Goal: Transaction & Acquisition: Purchase product/service

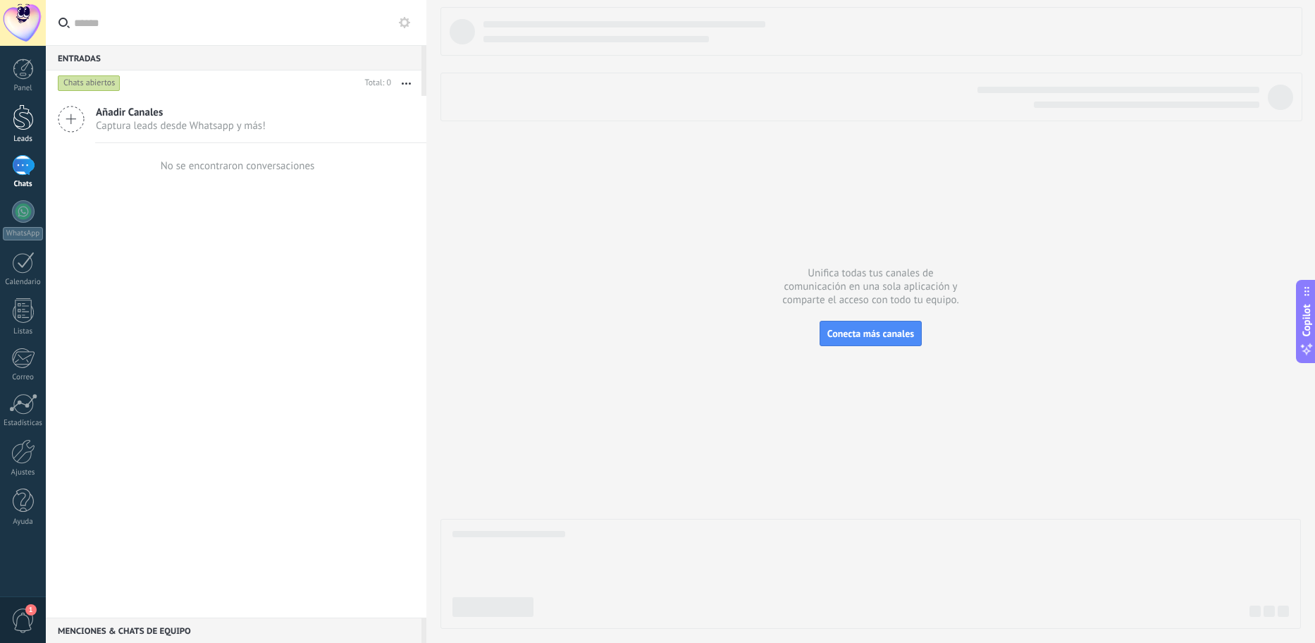
click at [22, 120] on div at bounding box center [23, 117] width 21 height 26
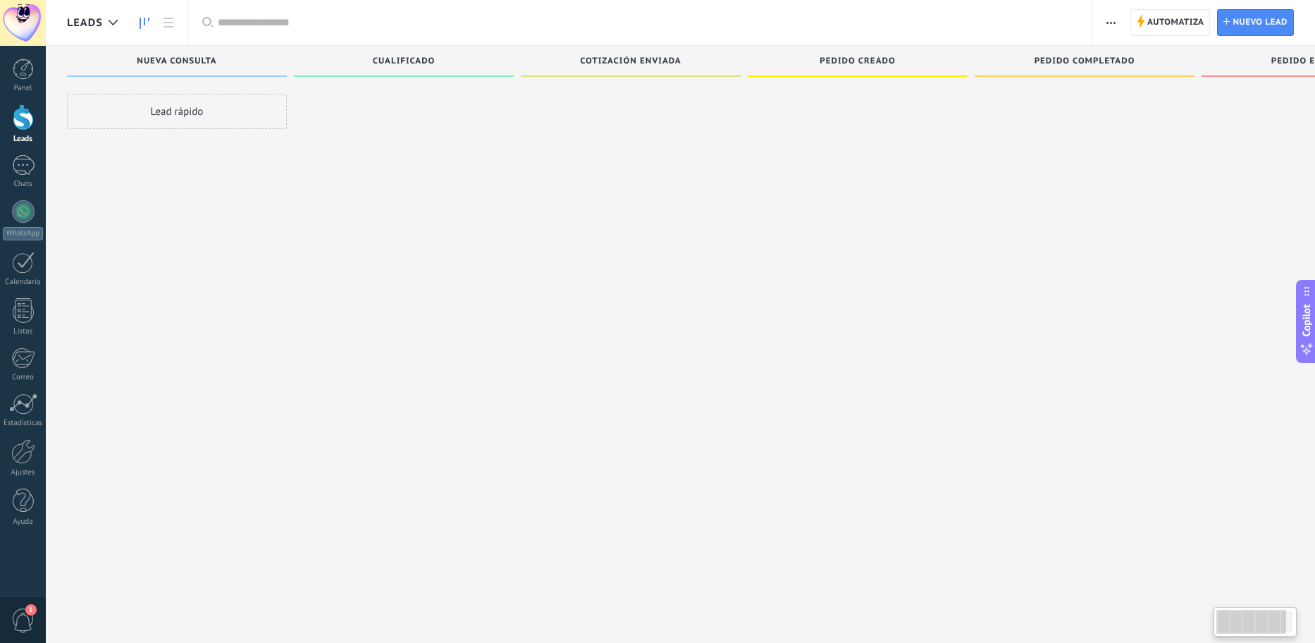
click at [28, 613] on span "1" at bounding box center [30, 609] width 11 height 11
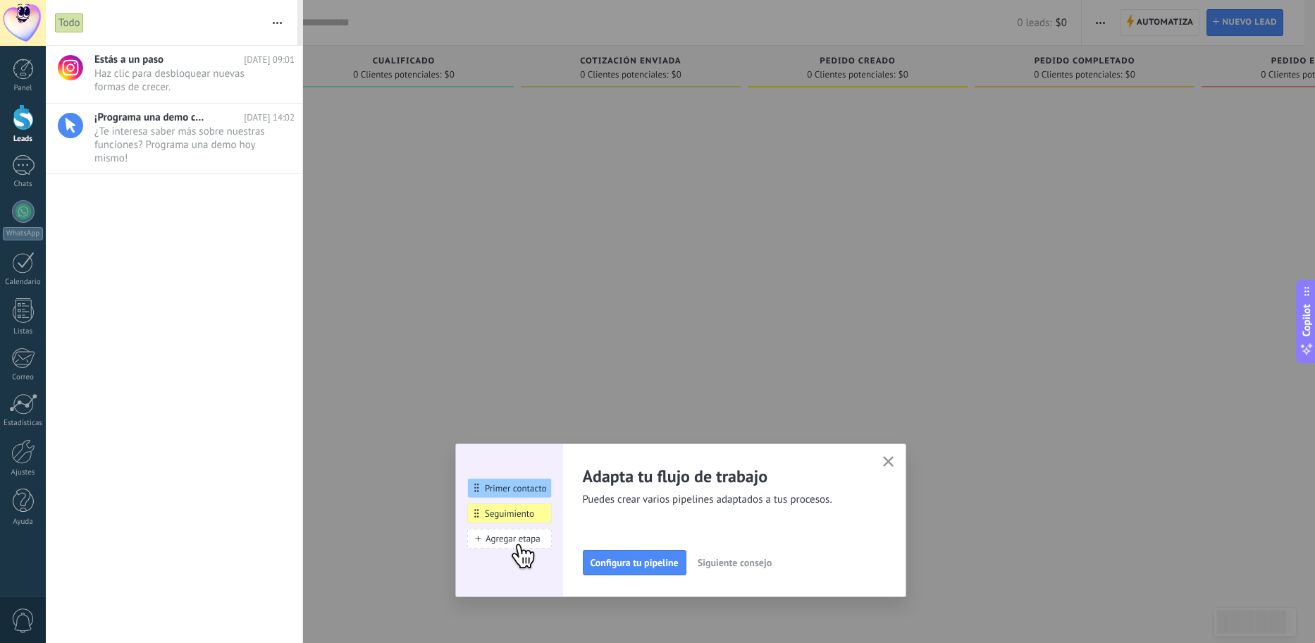
click at [28, 613] on span "0" at bounding box center [23, 620] width 24 height 25
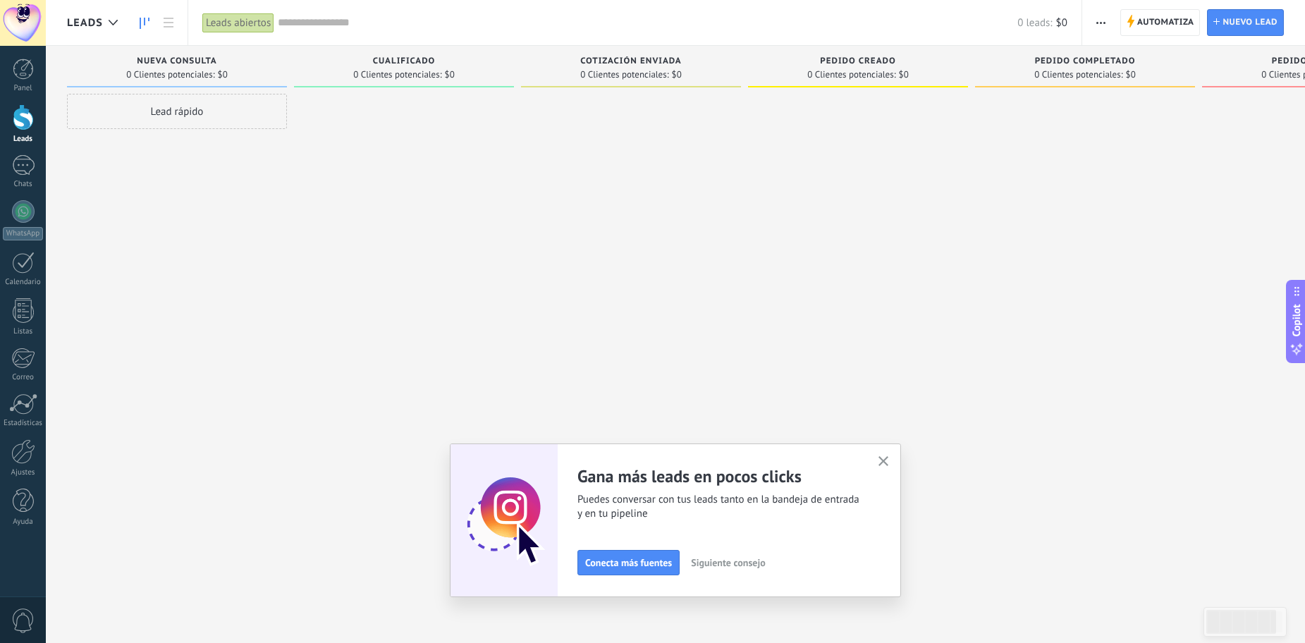
click at [352, 290] on div at bounding box center [404, 323] width 220 height 459
click at [20, 4] on div at bounding box center [23, 23] width 46 height 46
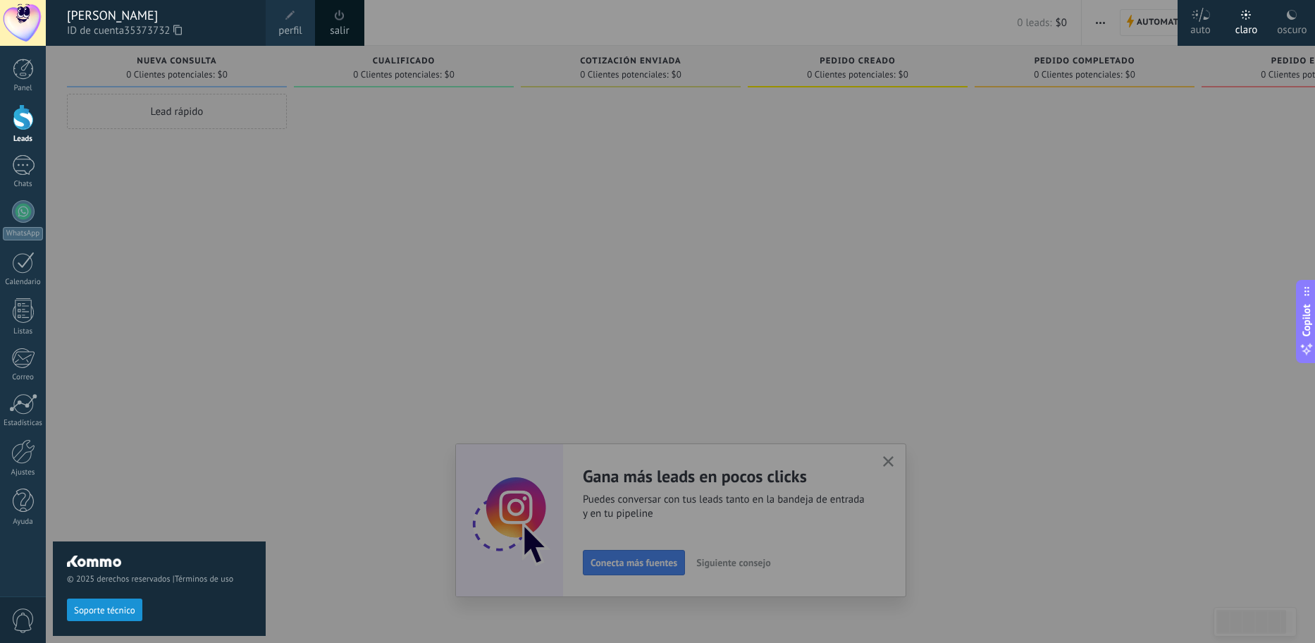
click at [20, 4] on div at bounding box center [23, 23] width 46 height 46
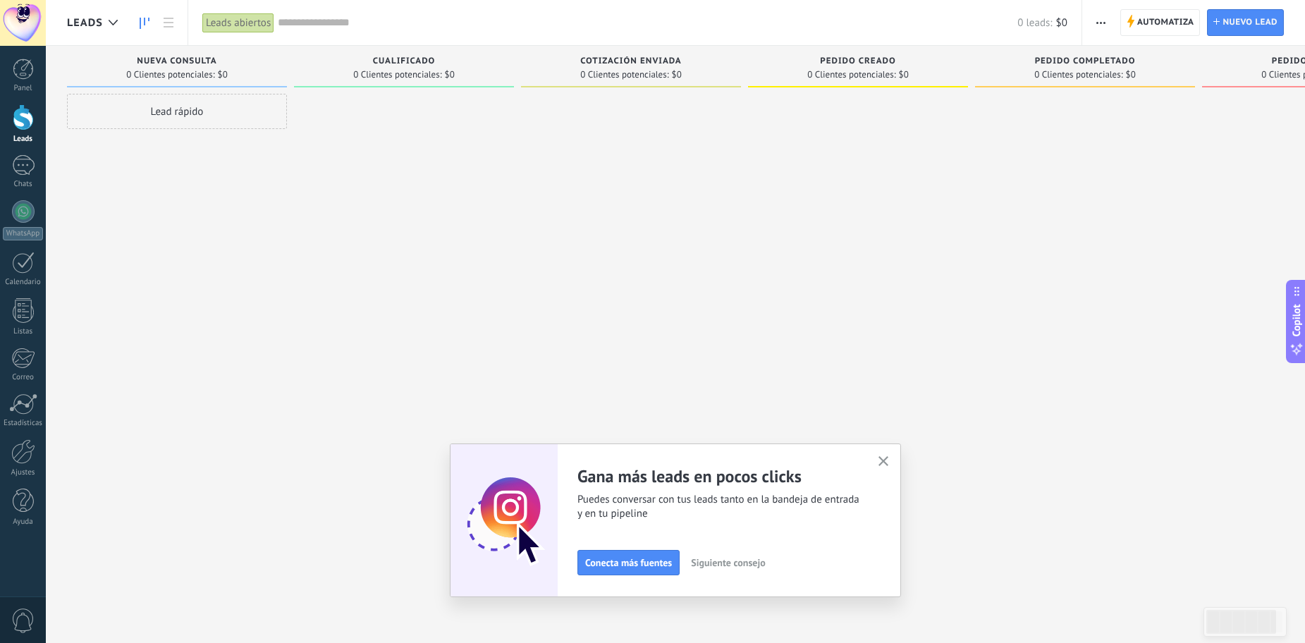
click at [22, 20] on div at bounding box center [23, 23] width 46 height 46
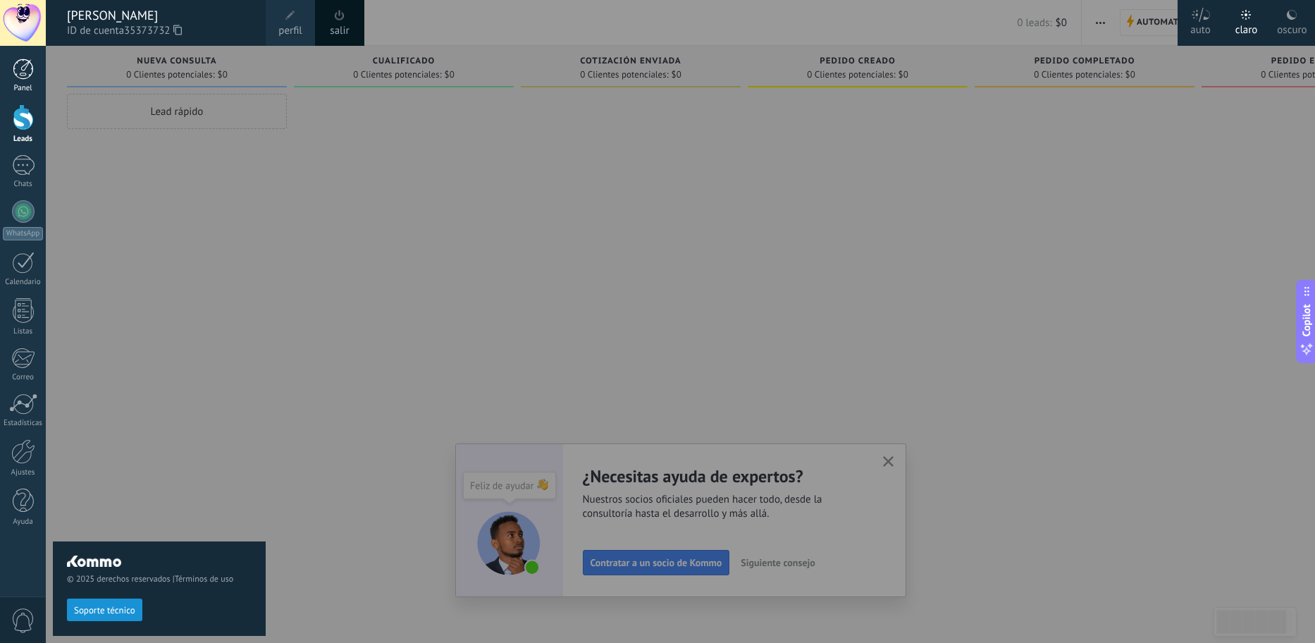
click at [29, 80] on link "Panel" at bounding box center [23, 76] width 46 height 35
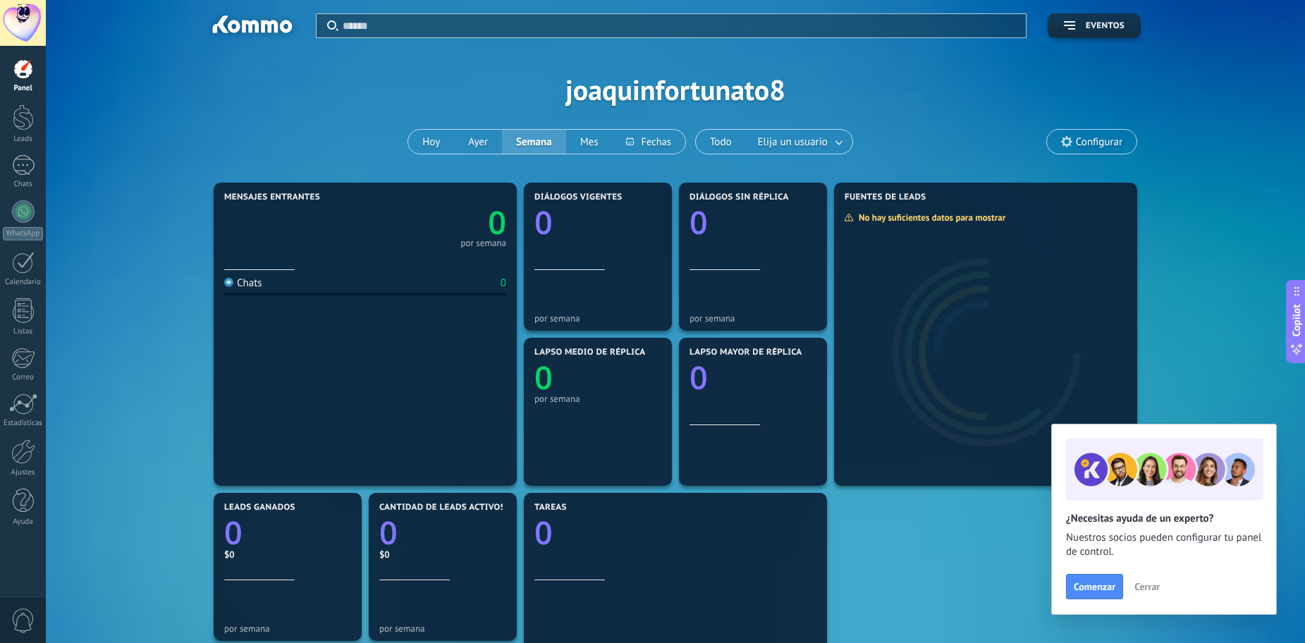
click at [1088, 141] on span "Configurar" at bounding box center [1099, 142] width 47 height 12
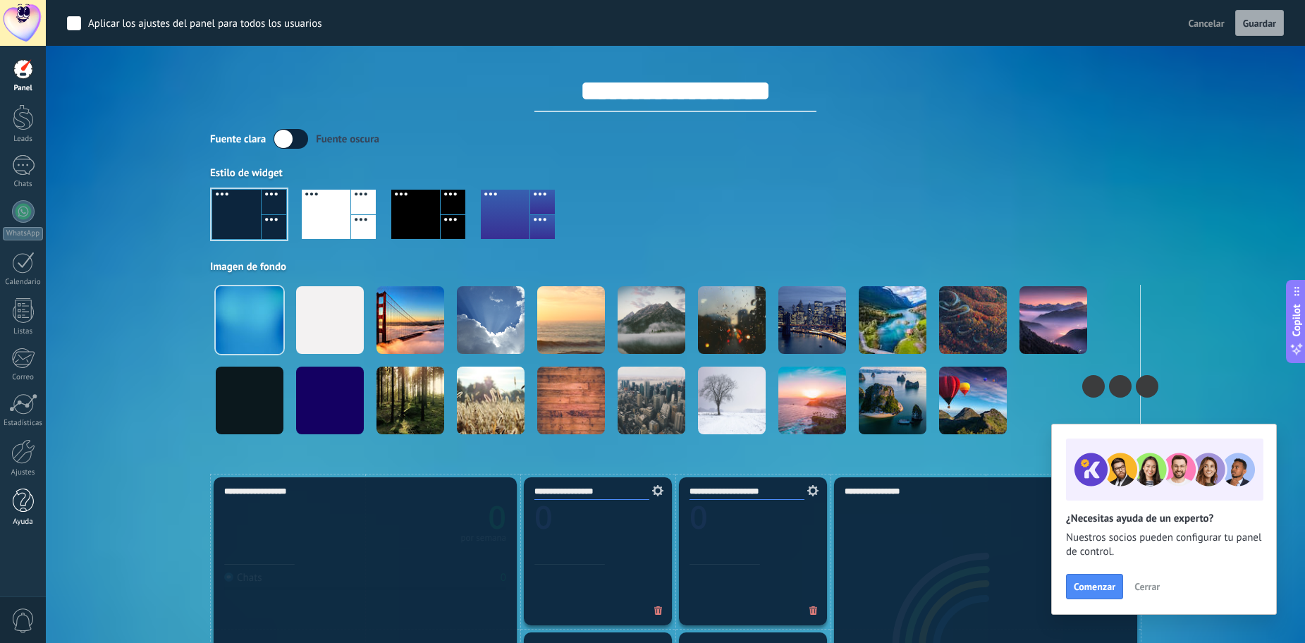
click at [17, 507] on div at bounding box center [23, 501] width 21 height 25
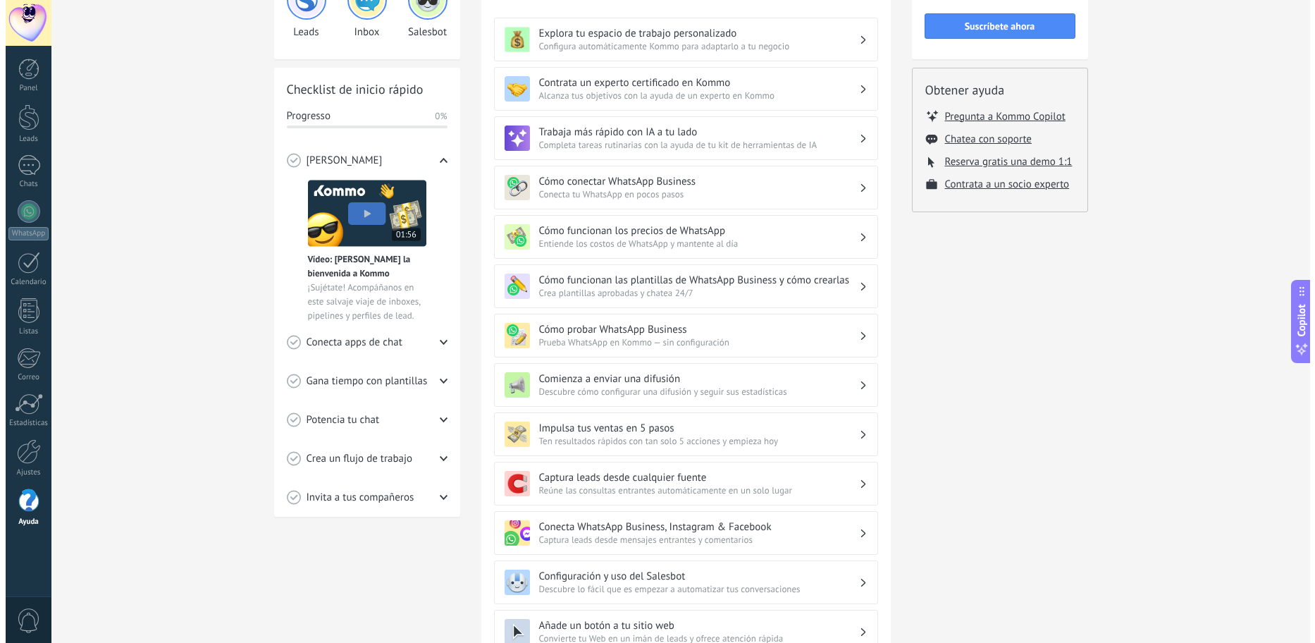
scroll to position [141, 0]
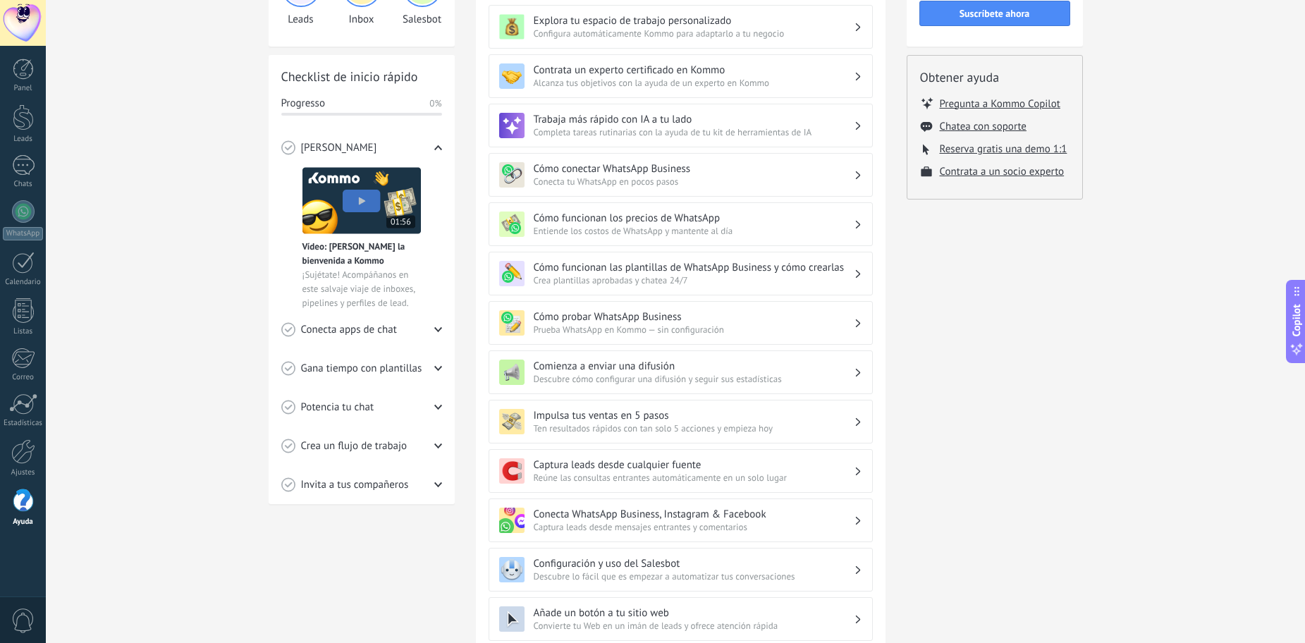
click at [363, 196] on img at bounding box center [361, 200] width 118 height 67
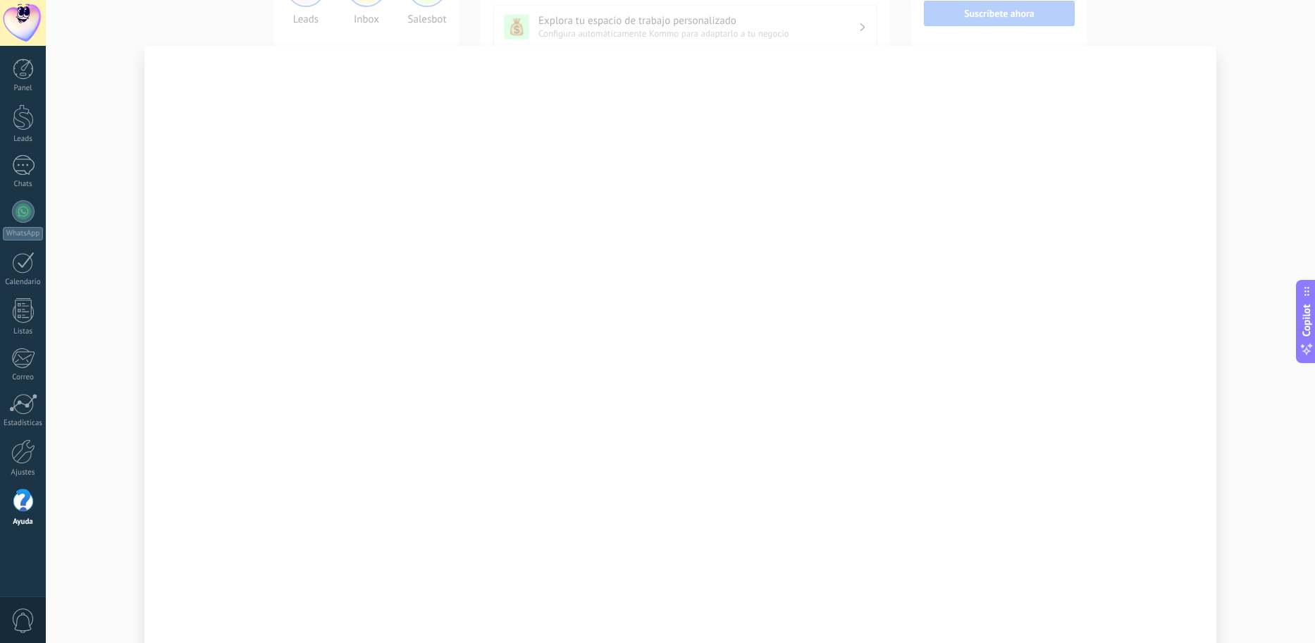
scroll to position [54, 0]
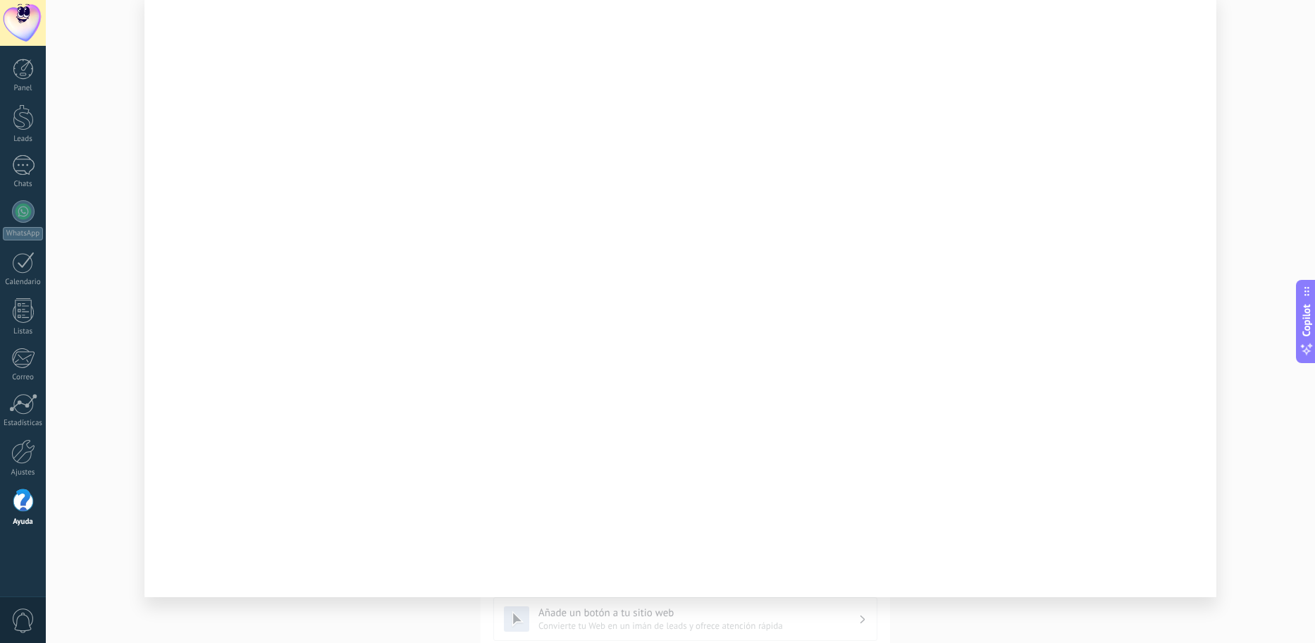
click at [97, 237] on div at bounding box center [681, 321] width 1270 height 643
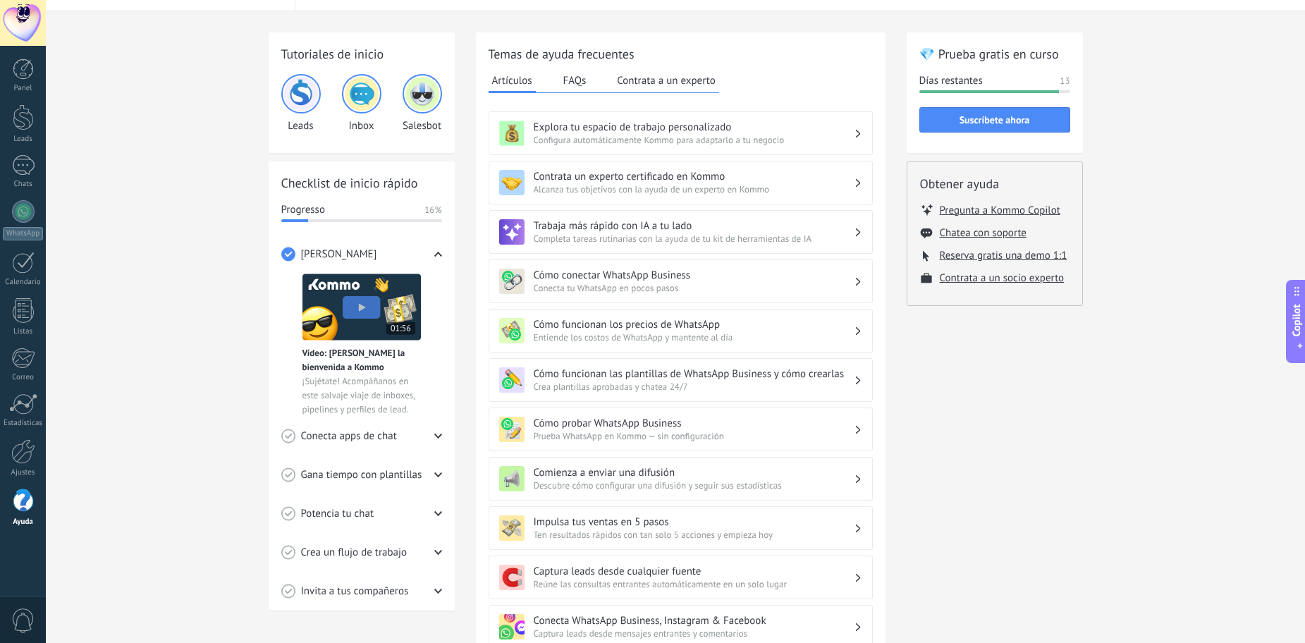
scroll to position [1, 0]
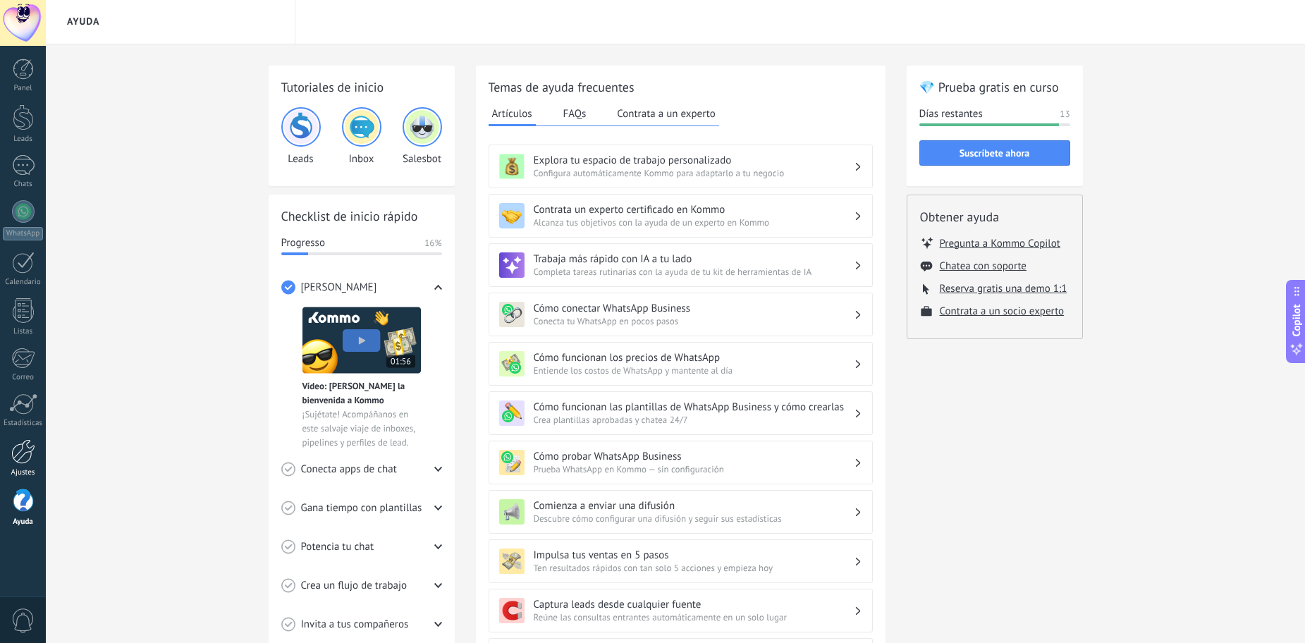
click at [4, 453] on link "Ajustes" at bounding box center [23, 458] width 46 height 38
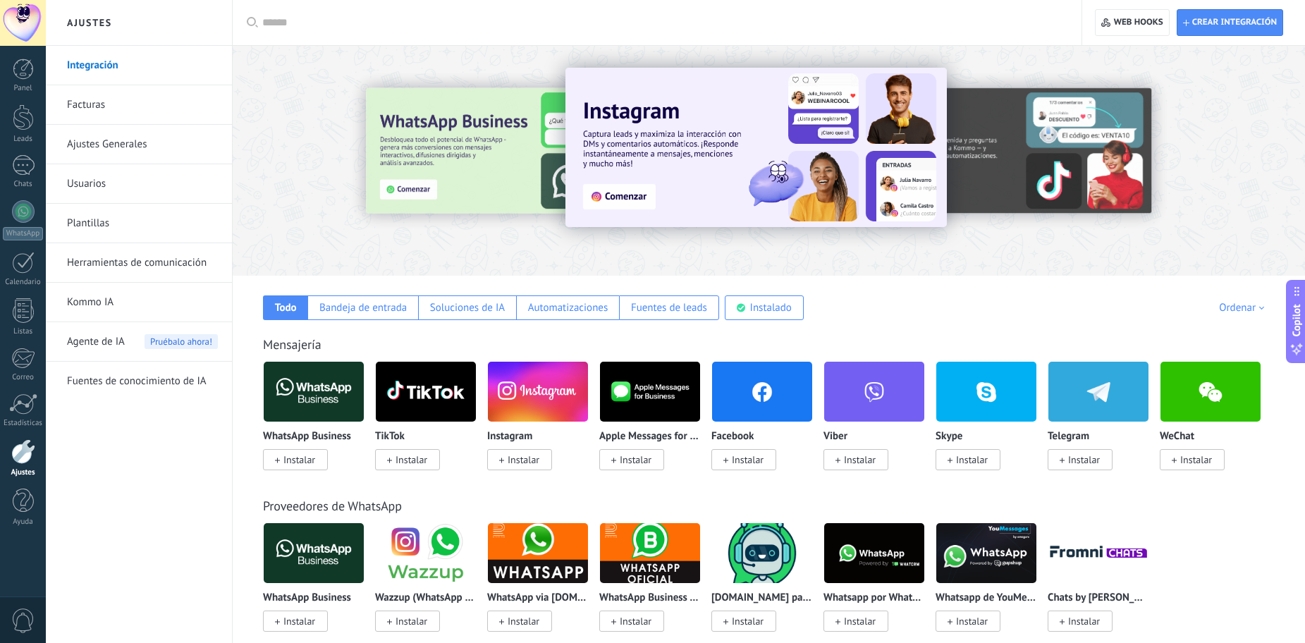
click at [176, 98] on link "Facturas" at bounding box center [142, 104] width 151 height 39
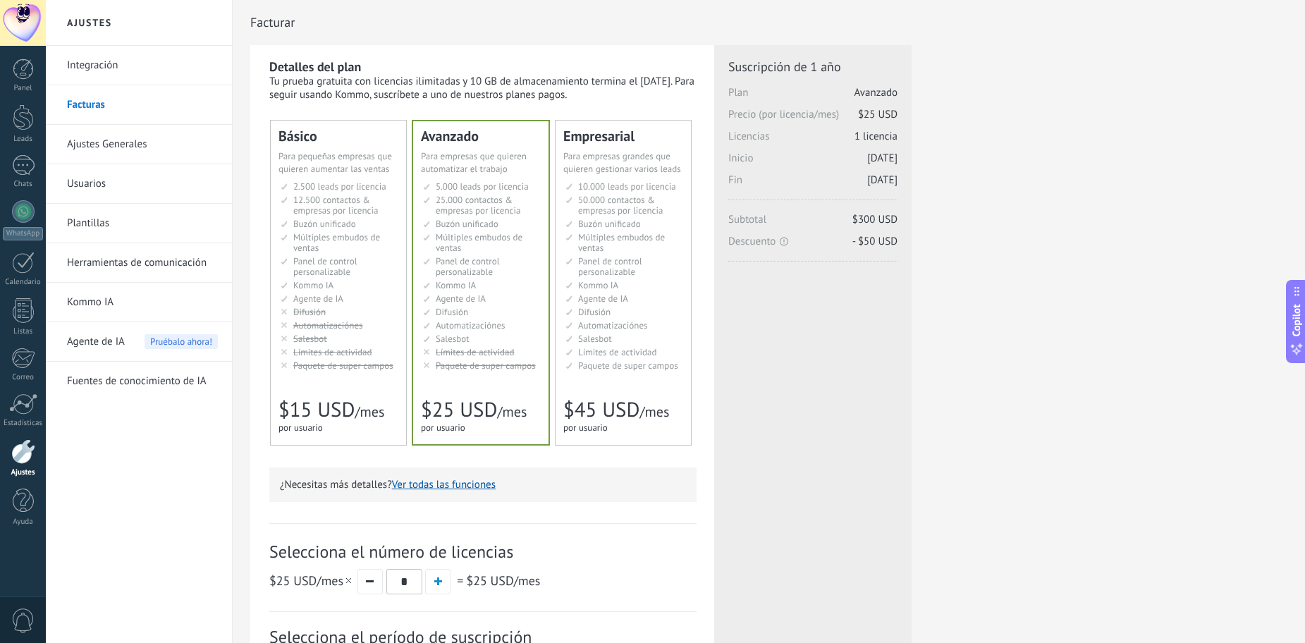
click at [493, 333] on li "Salesbot Salesbot Salesbot Salesbot Salesbot Salesbot Salesbot" at bounding box center [482, 338] width 118 height 11
click at [490, 324] on span "Automatizaciónes" at bounding box center [471, 325] width 70 height 12
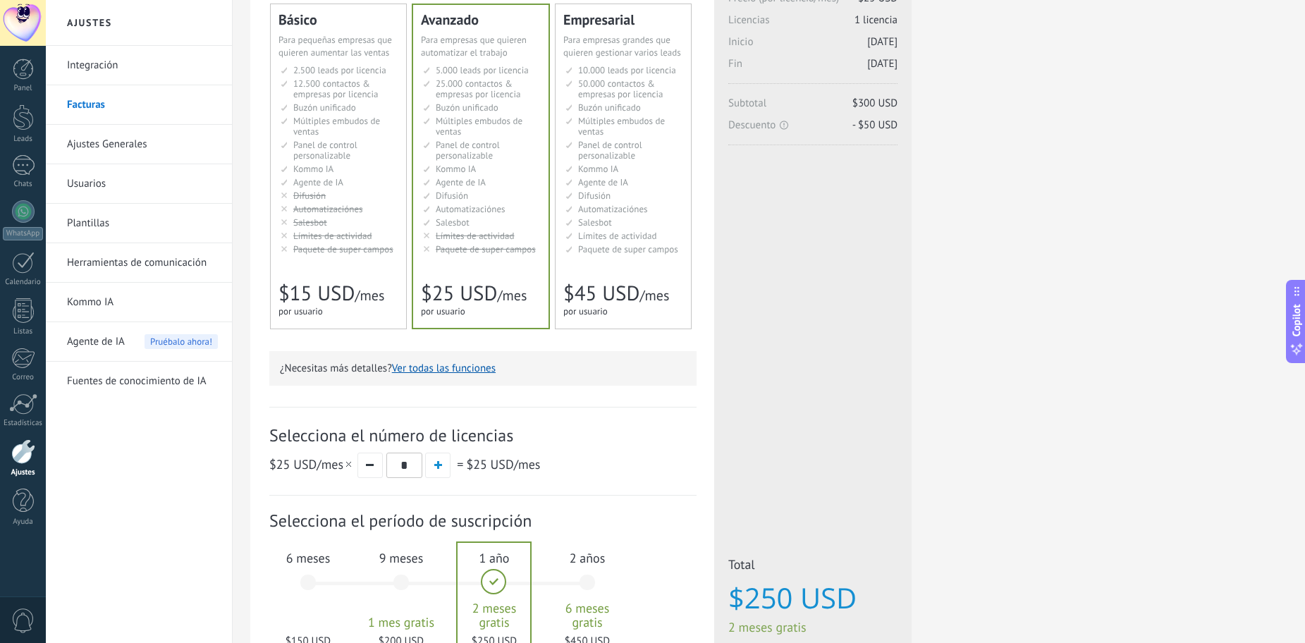
scroll to position [141, 0]
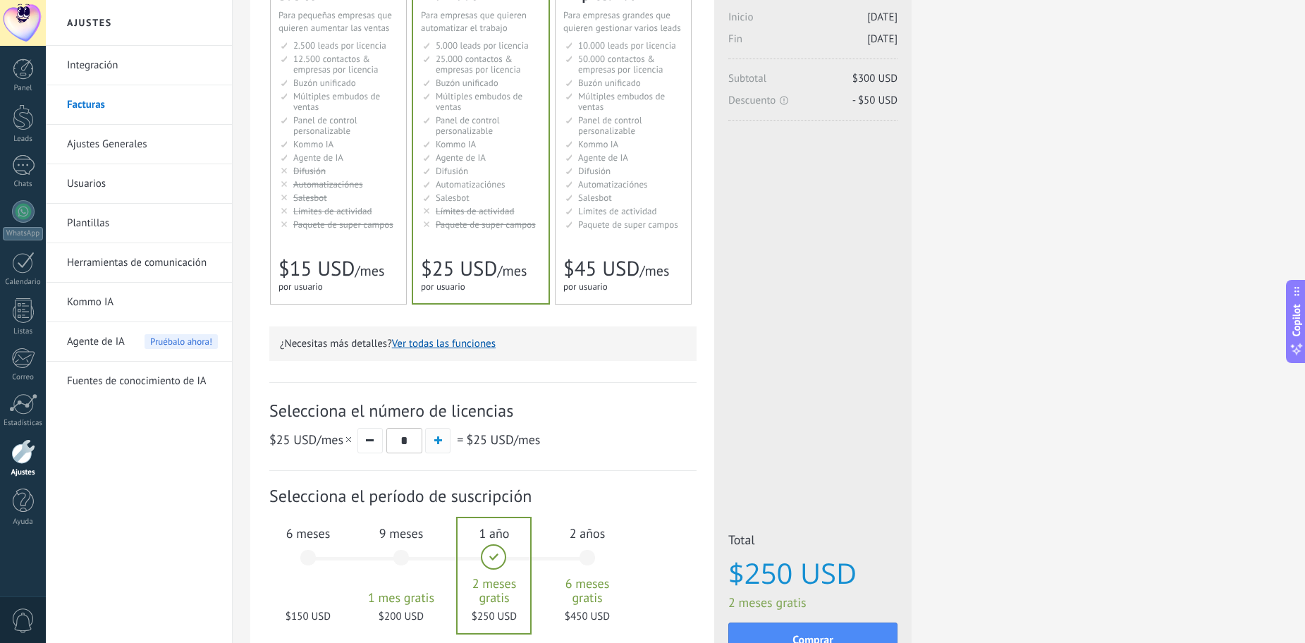
click at [448, 440] on button "button" at bounding box center [437, 440] width 25 height 25
click at [371, 443] on button "button" at bounding box center [369, 440] width 25 height 25
type input "*"
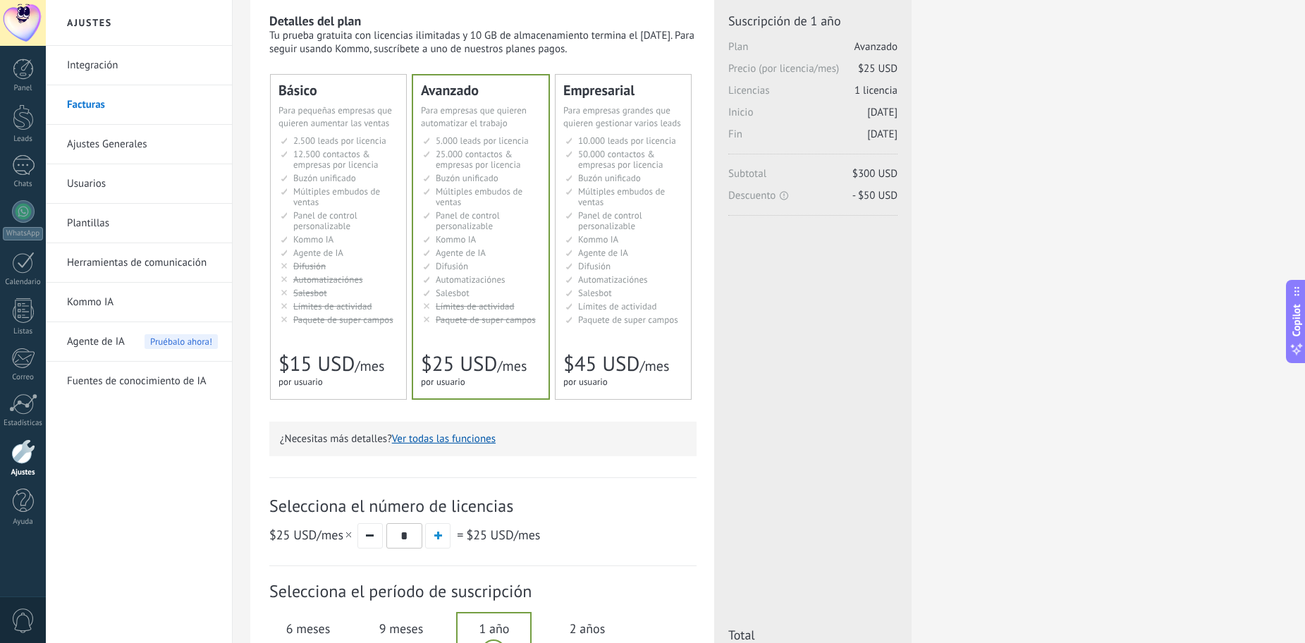
scroll to position [70, 0]
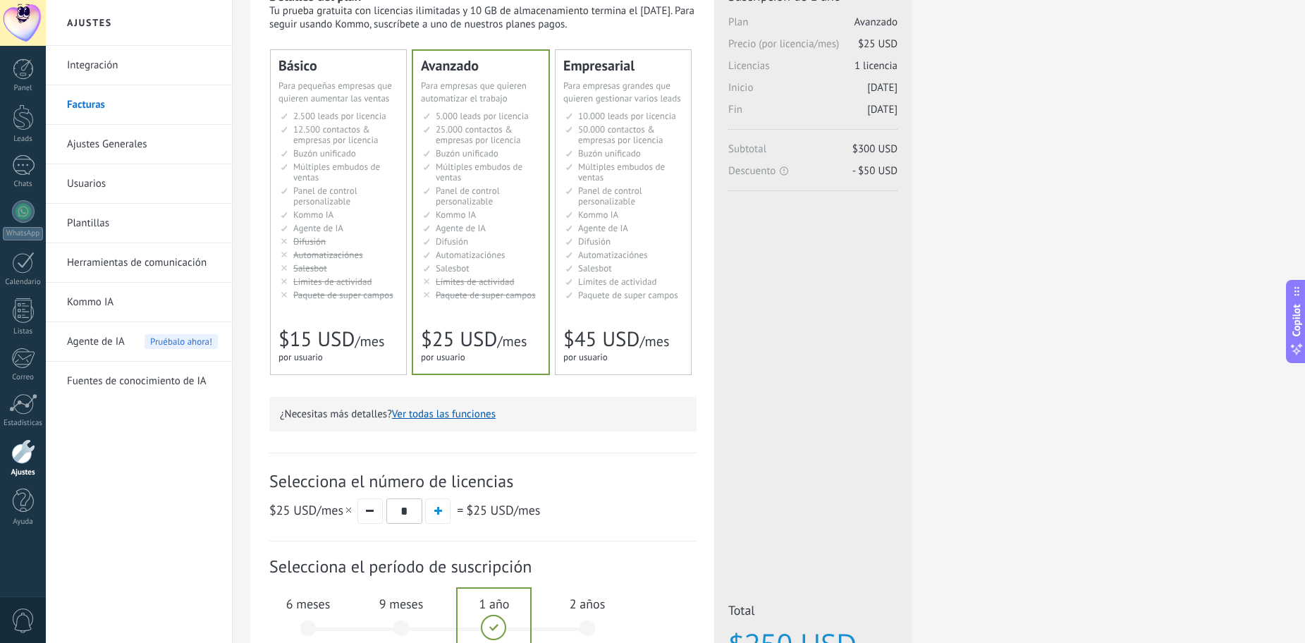
click at [483, 326] on span "$25 USD" at bounding box center [459, 339] width 76 height 27
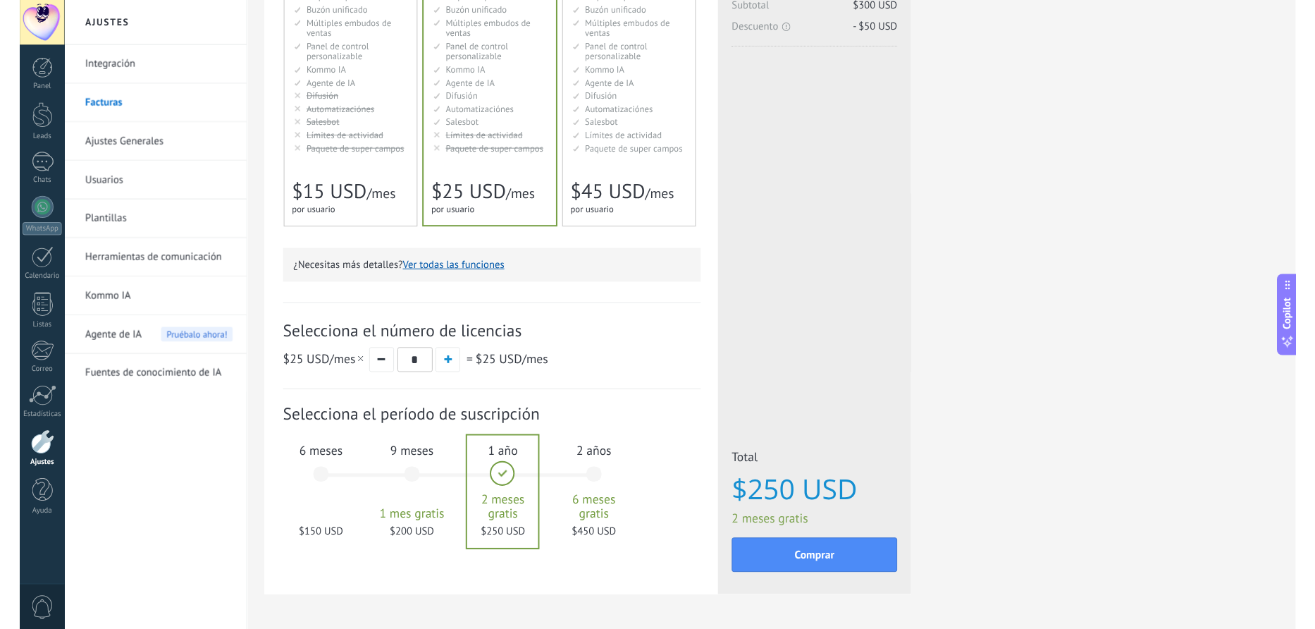
scroll to position [190, 0]
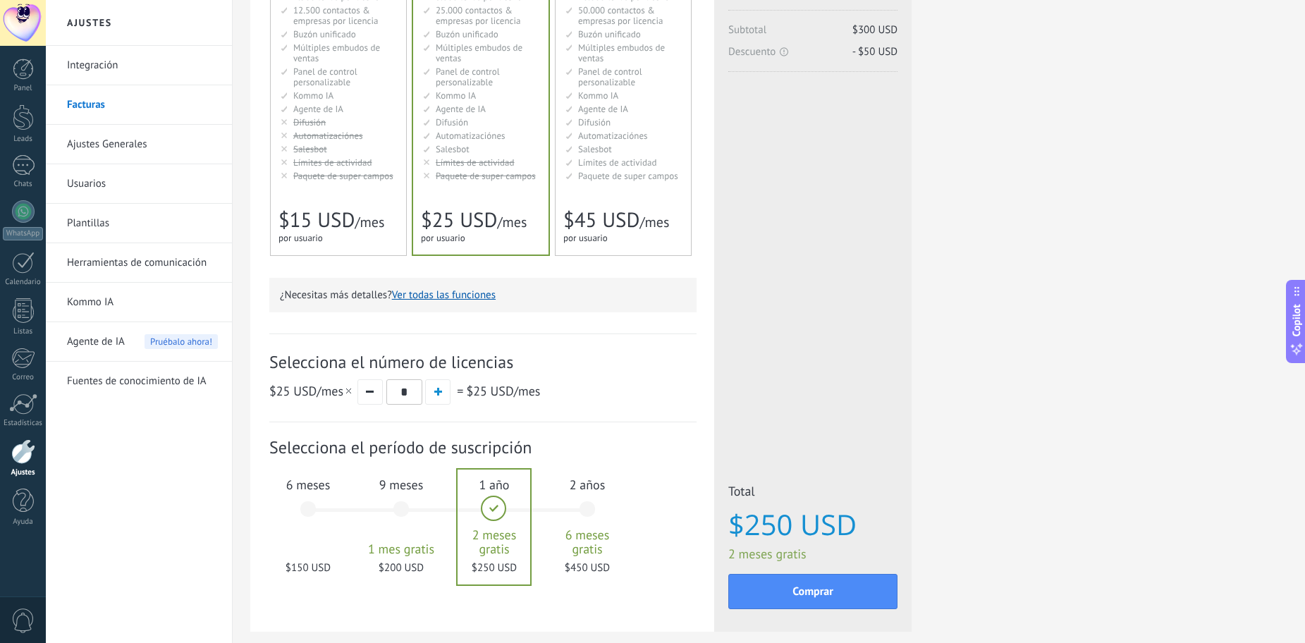
click at [314, 534] on div "6 meses $150 USD" at bounding box center [308, 515] width 76 height 99
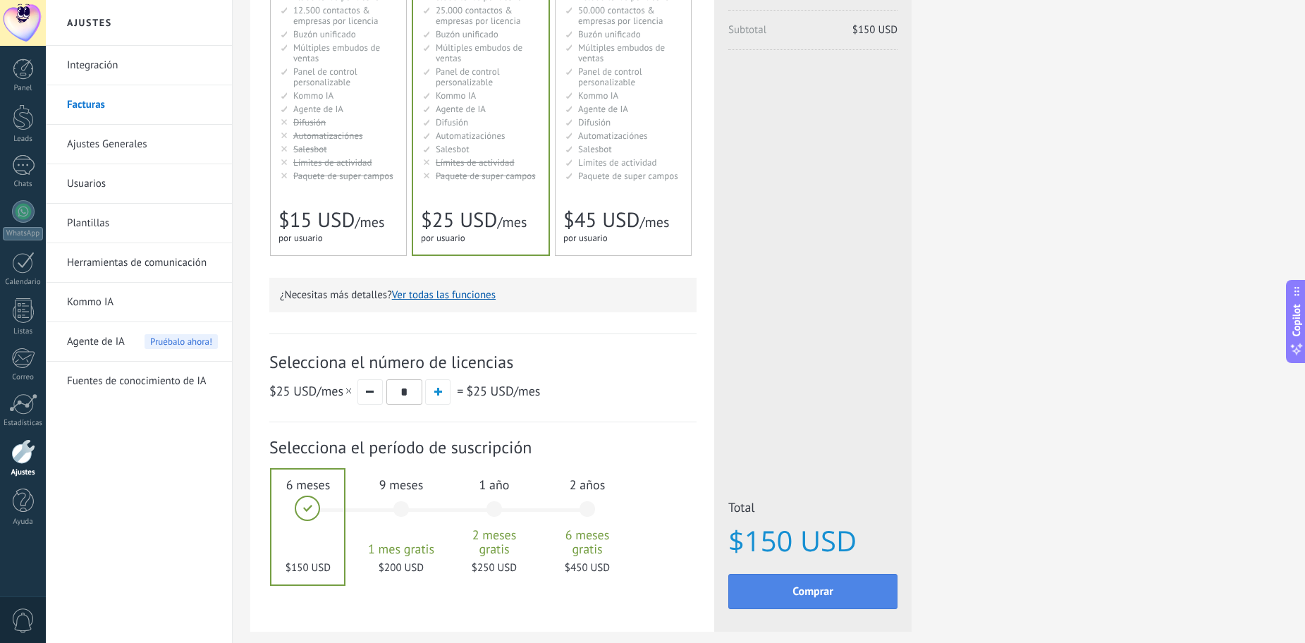
click at [788, 603] on button "Comprar" at bounding box center [812, 591] width 169 height 35
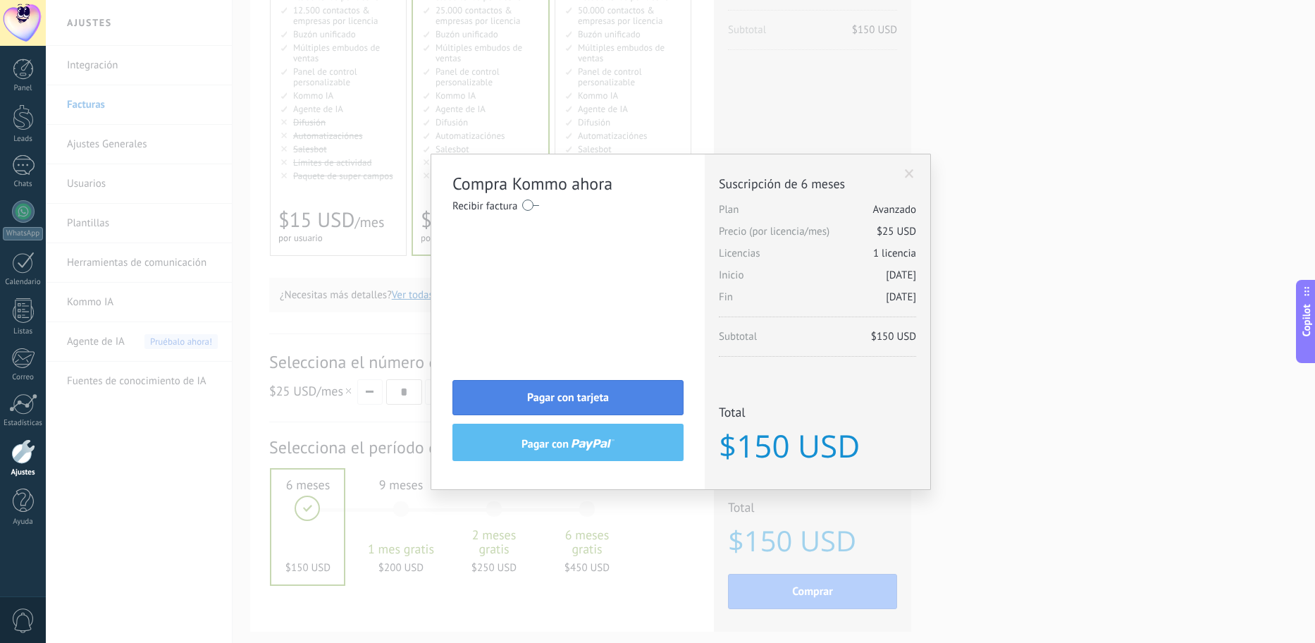
click at [506, 403] on button "Pagar con tarjeta" at bounding box center [568, 397] width 231 height 35
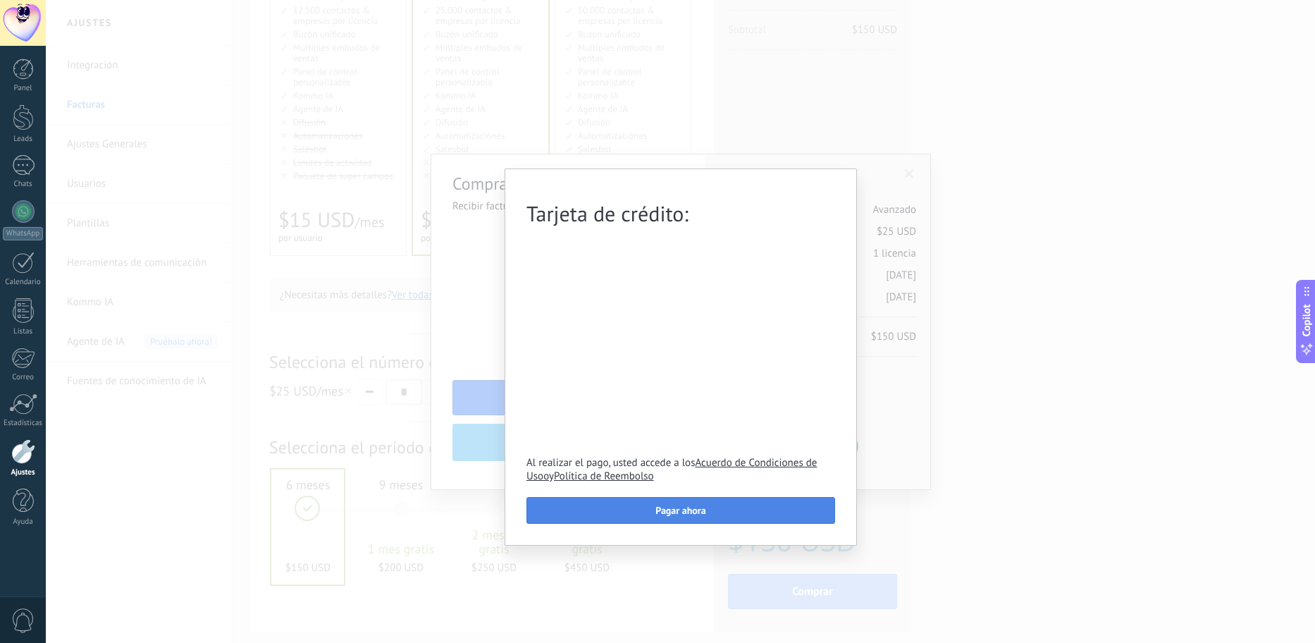
click at [721, 519] on button "Pagar ahora" at bounding box center [681, 510] width 309 height 27
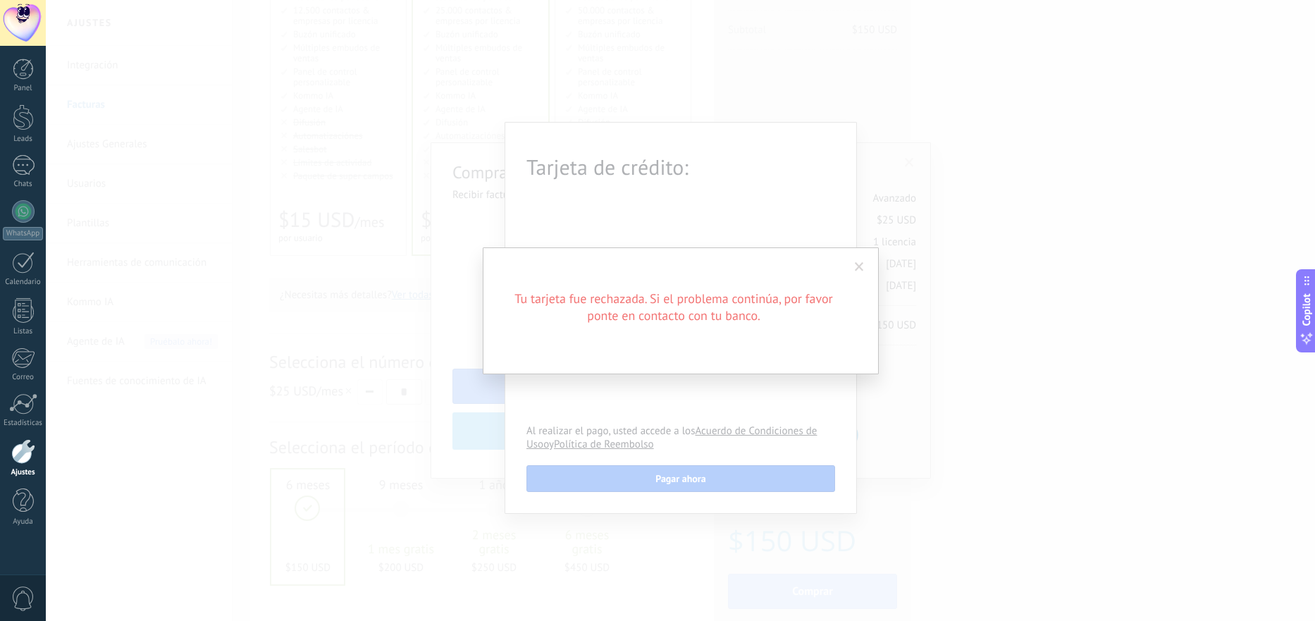
click at [872, 268] on div "Tu tarjeta fue rechazada. Si el problema continúa, por favor ponte en contacto …" at bounding box center [681, 310] width 396 height 127
click at [864, 266] on span at bounding box center [859, 267] width 9 height 10
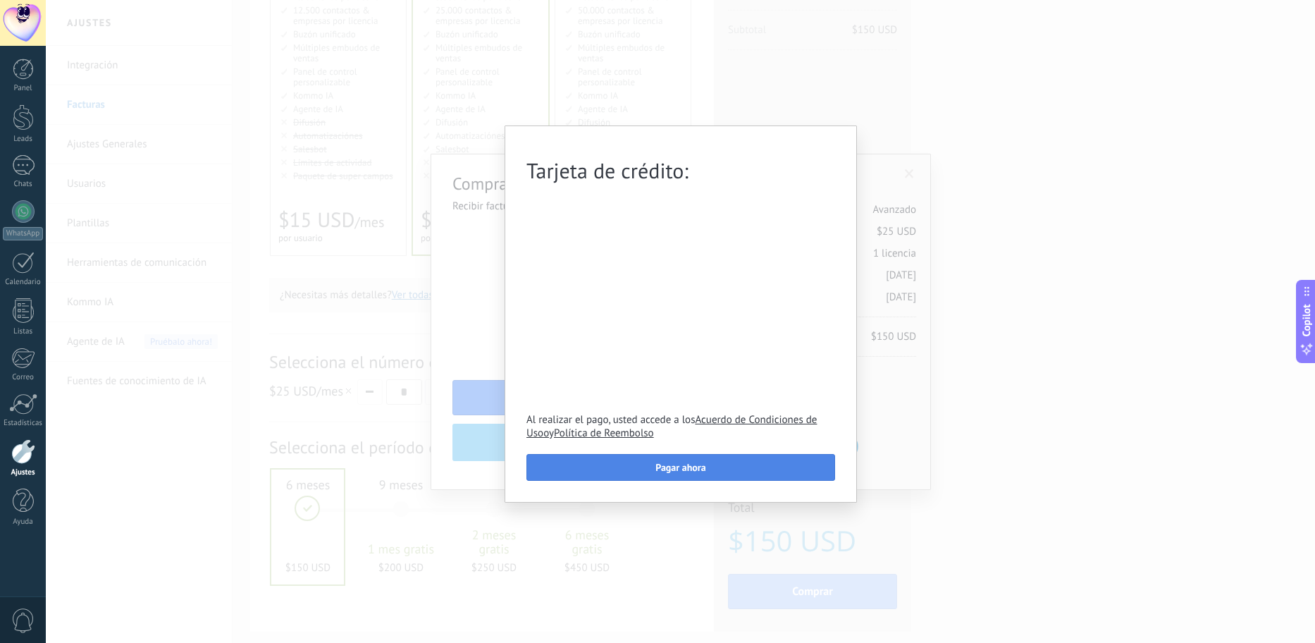
click at [709, 466] on button "Pagar ahora" at bounding box center [681, 467] width 309 height 27
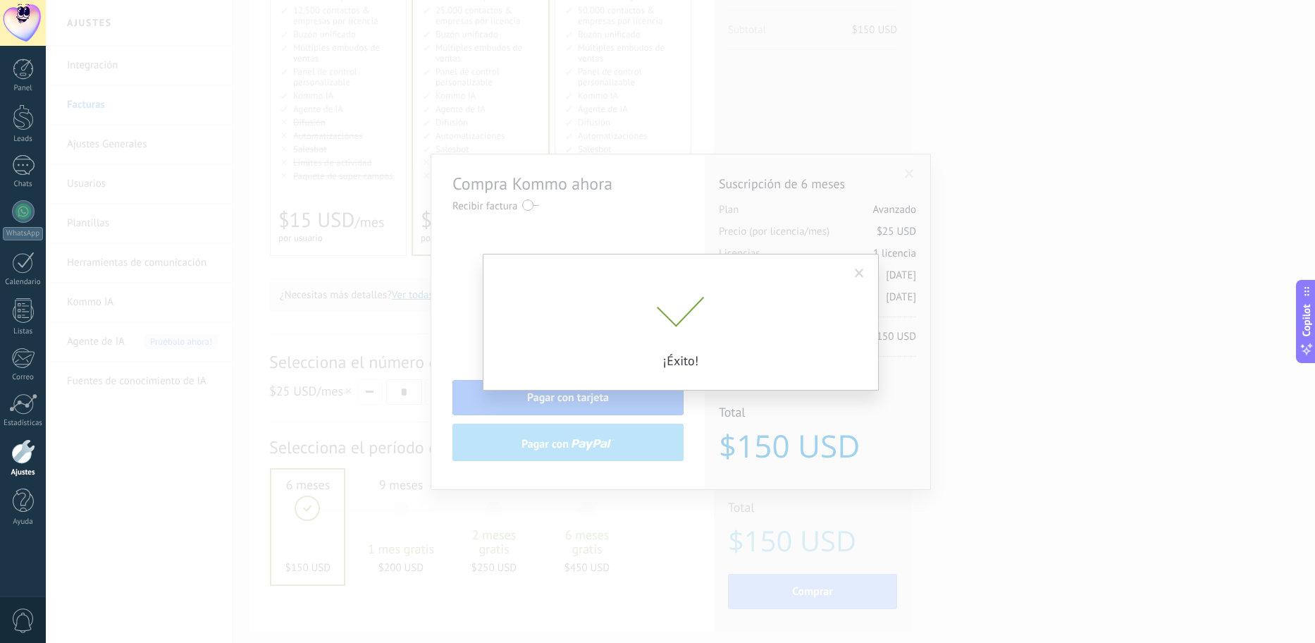
click at [867, 278] on span at bounding box center [859, 274] width 23 height 24
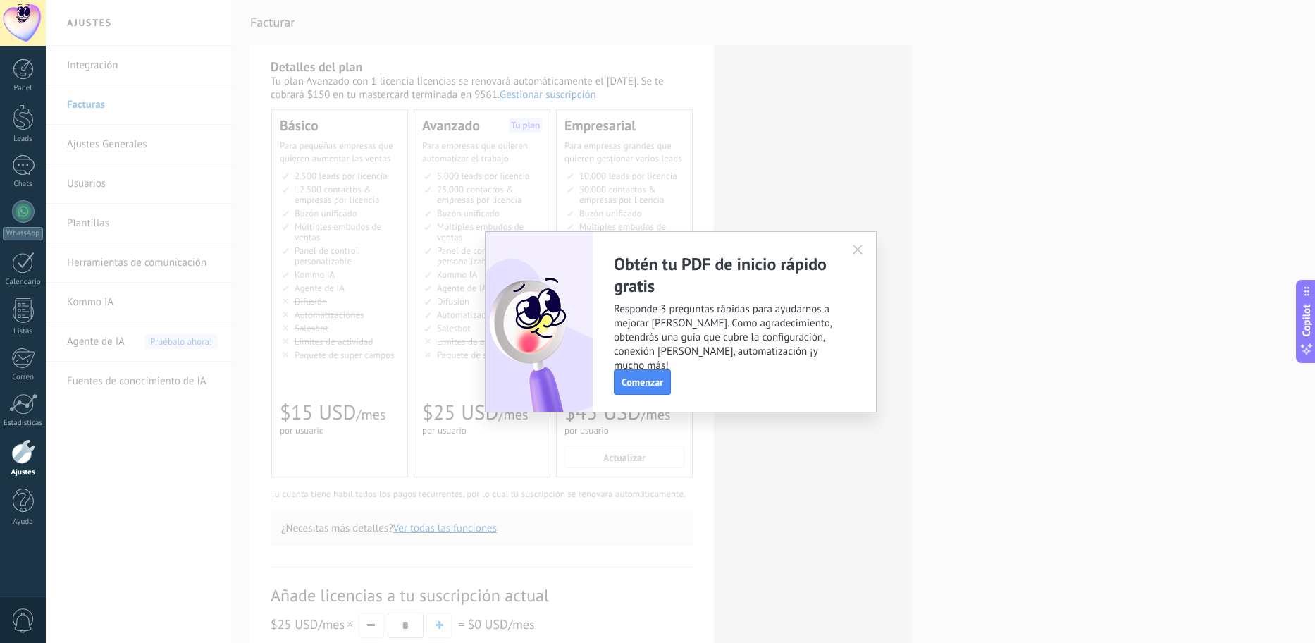
click at [864, 255] on button "button" at bounding box center [858, 249] width 23 height 21
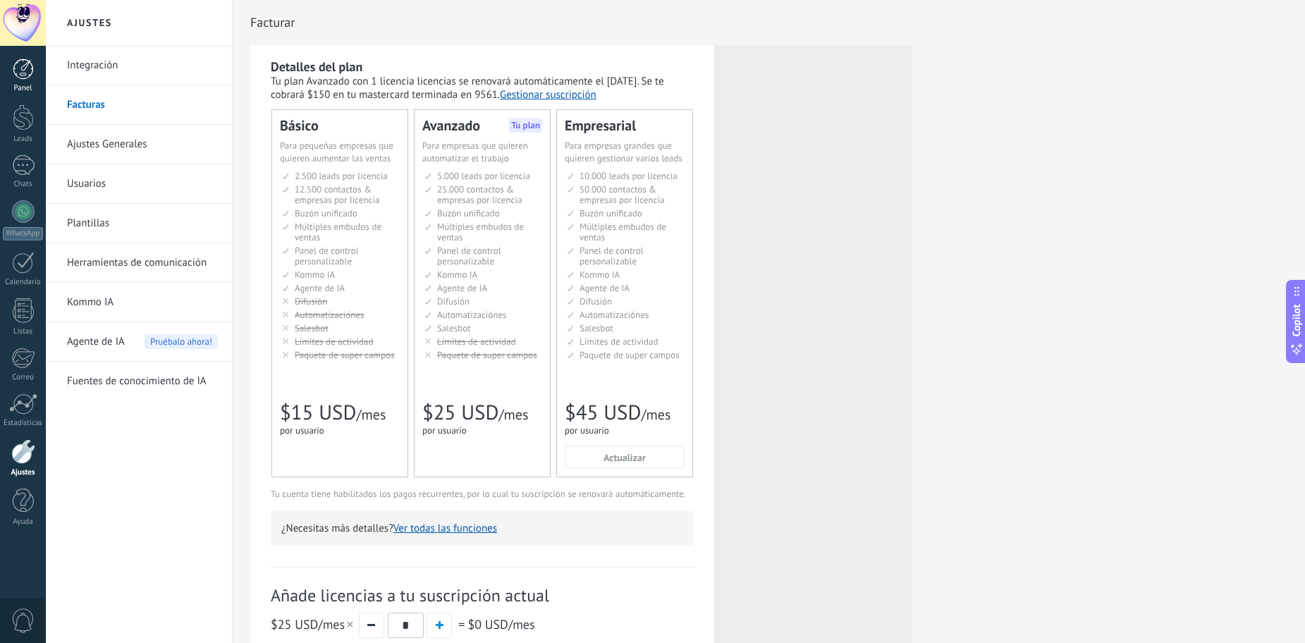
click at [16, 65] on div at bounding box center [23, 69] width 21 height 21
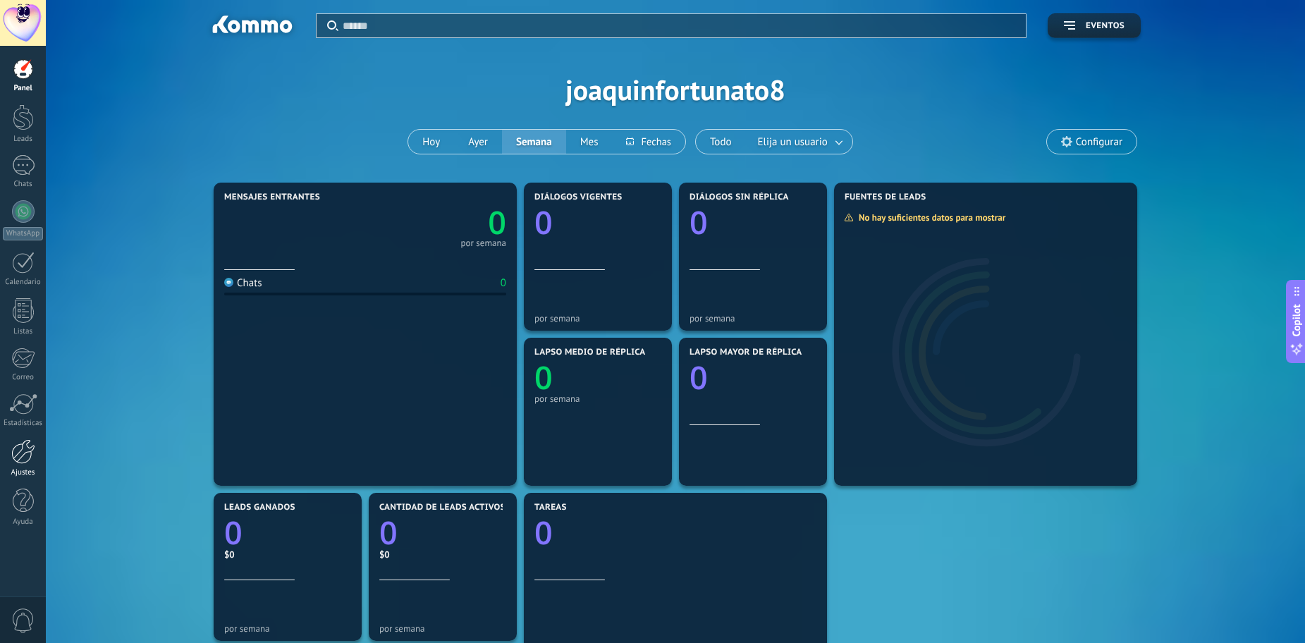
click at [27, 453] on div at bounding box center [23, 451] width 24 height 25
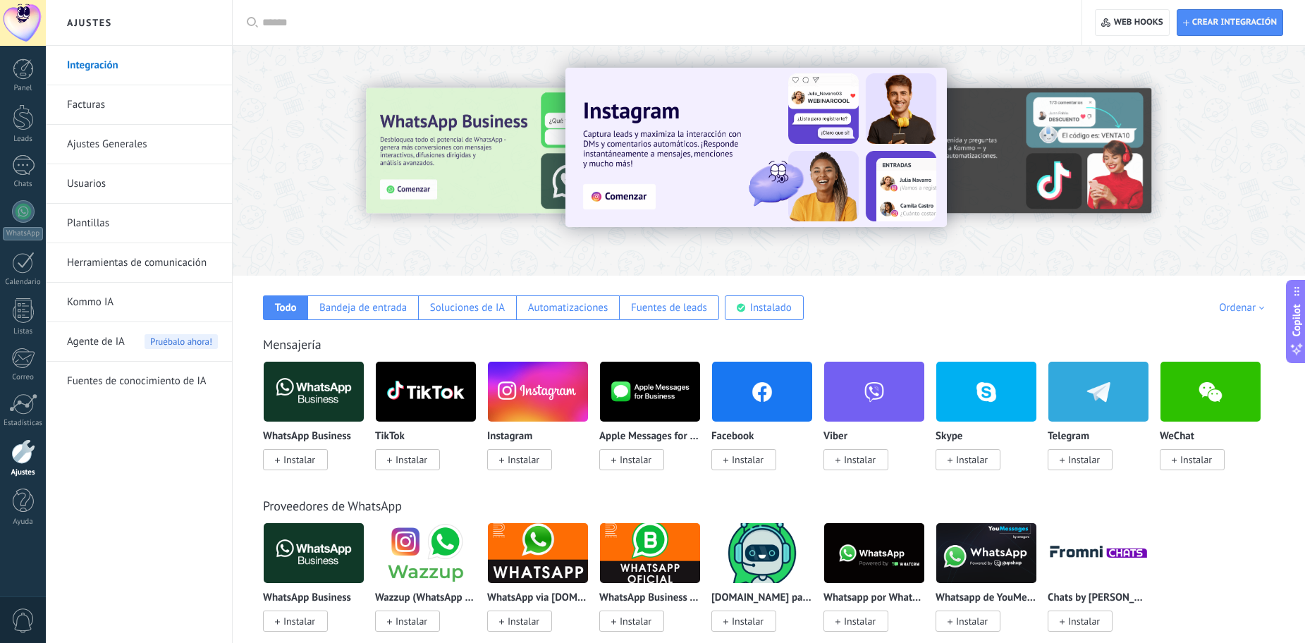
click at [146, 102] on link "Facturas" at bounding box center [142, 104] width 151 height 39
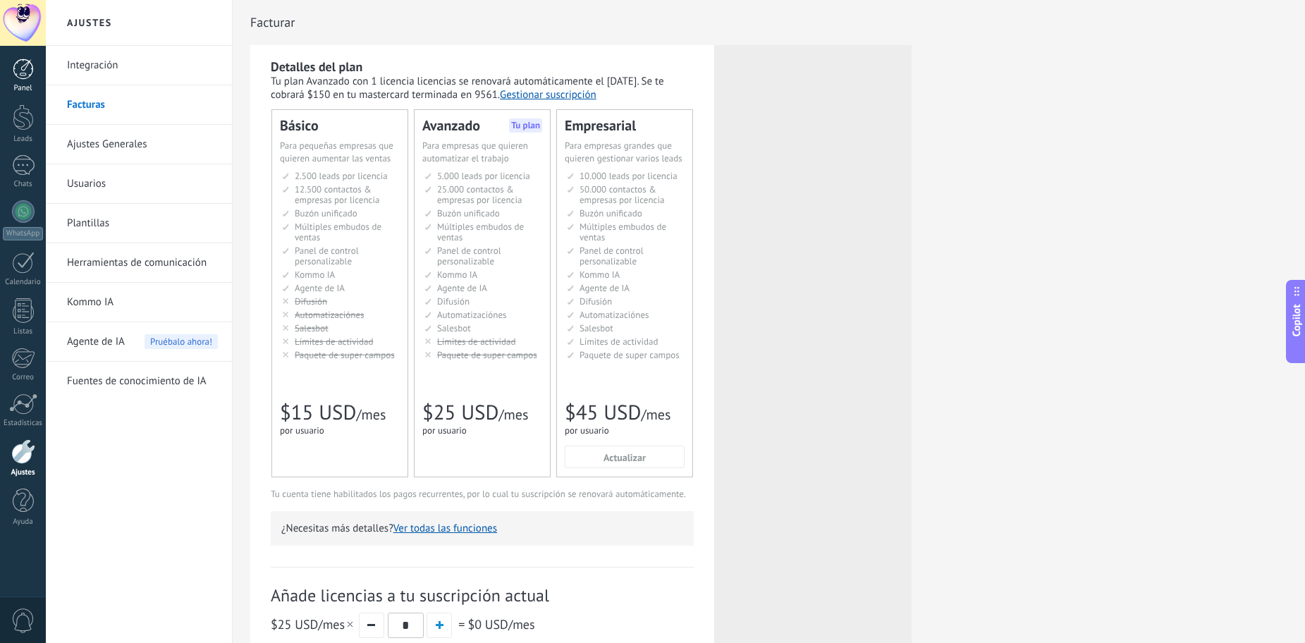
click at [23, 74] on div at bounding box center [23, 69] width 21 height 21
